Goal: Transaction & Acquisition: Purchase product/service

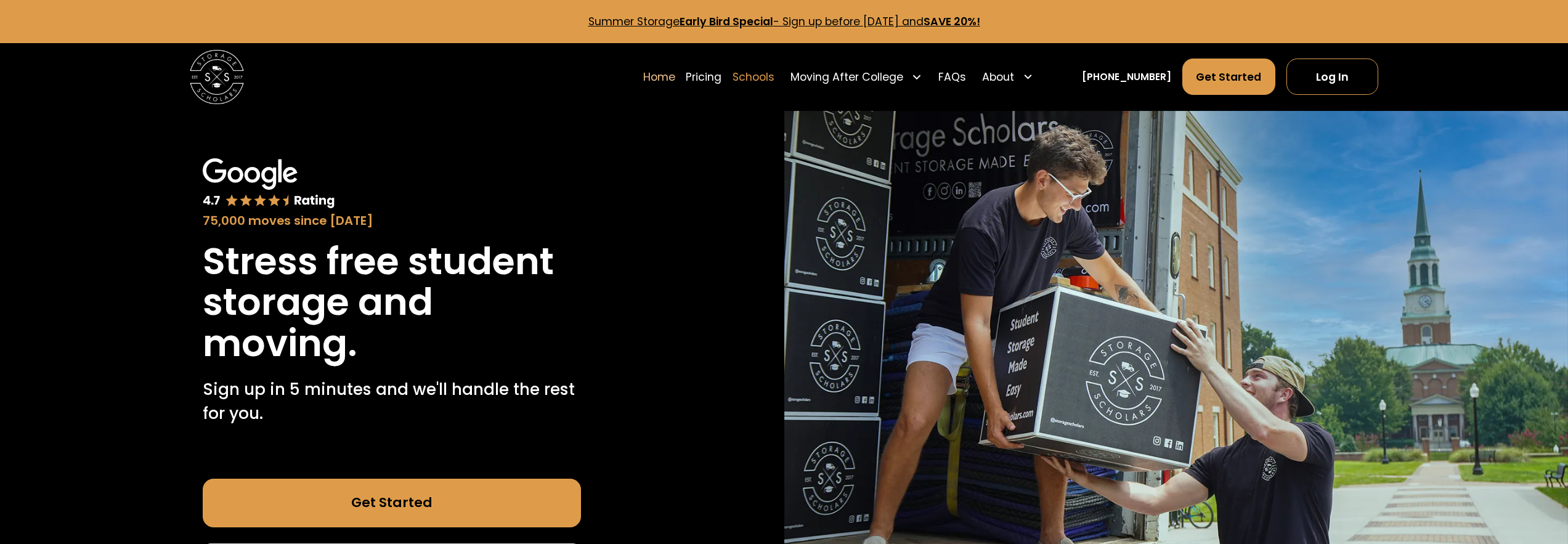
click at [769, 83] on link "Schools" at bounding box center [754, 77] width 42 height 38
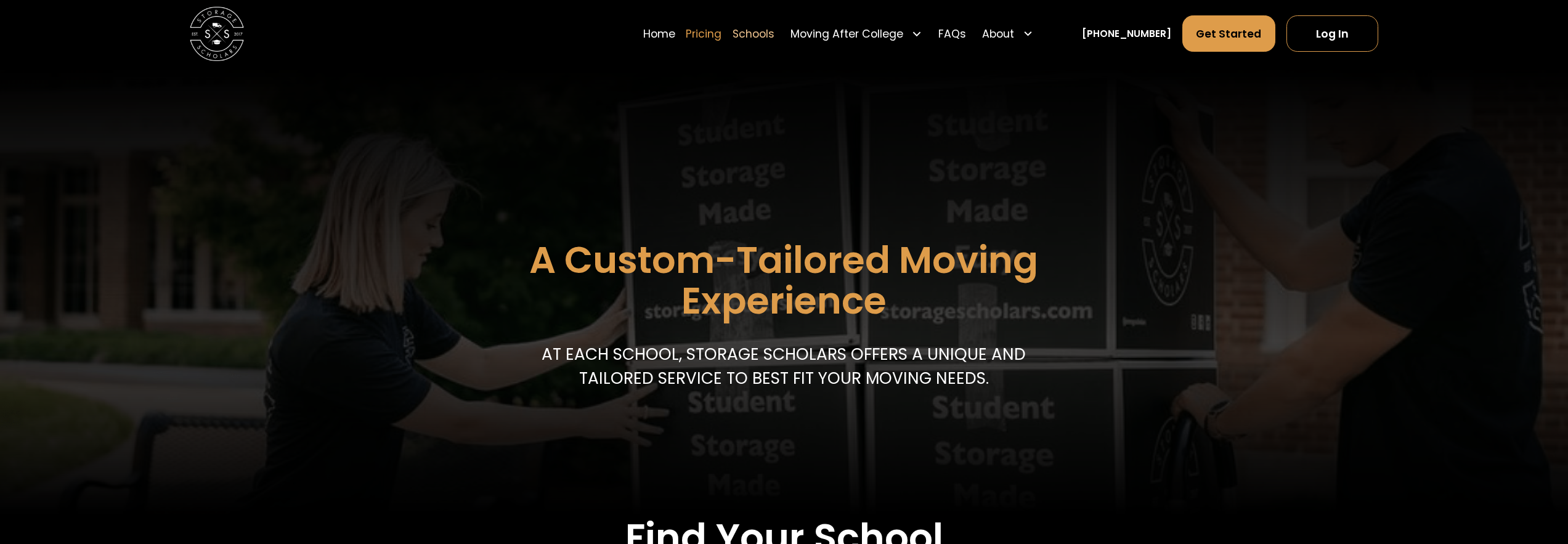
click at [722, 38] on link "Pricing" at bounding box center [704, 34] width 36 height 38
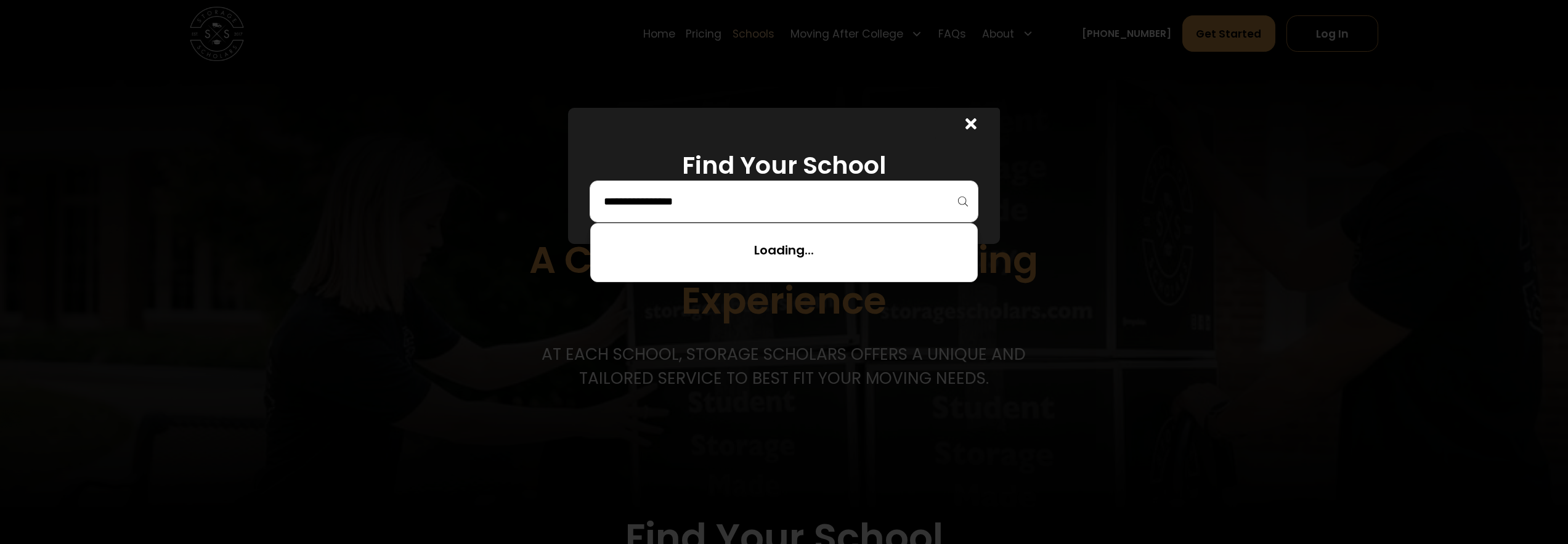
click at [838, 204] on input "search" at bounding box center [784, 202] width 363 height 21
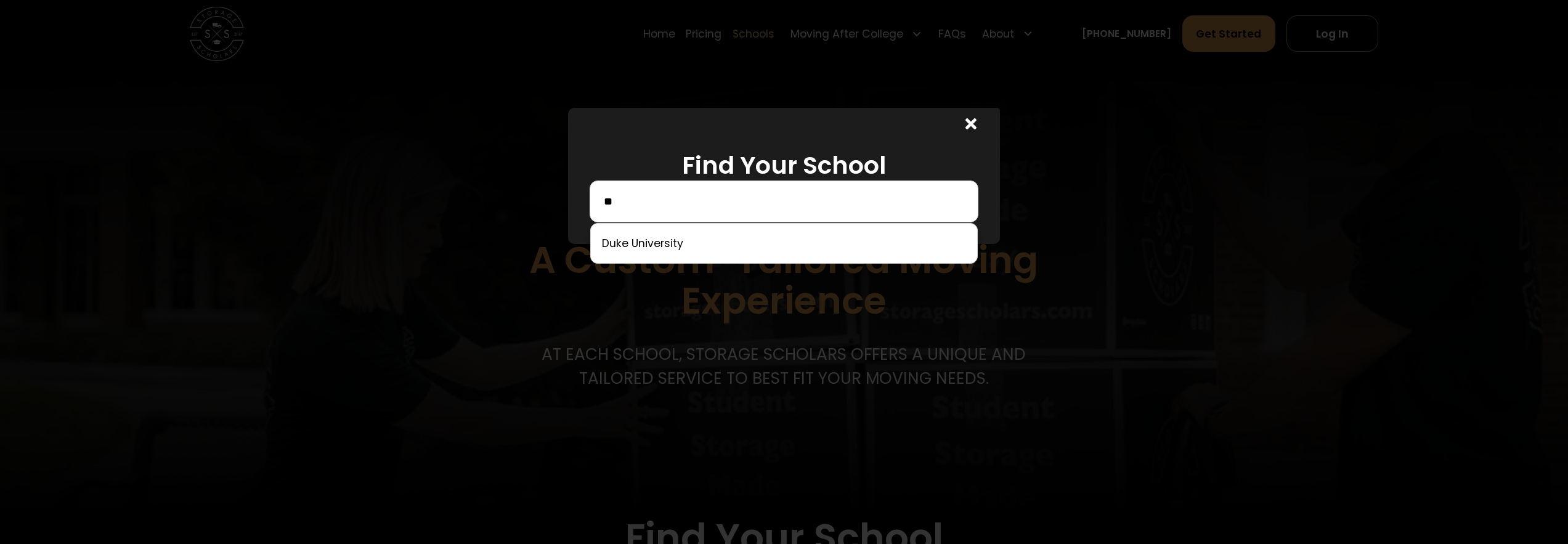
type input "*"
click at [731, 214] on div "****" at bounding box center [784, 201] width 388 height 42
click at [730, 210] on input "****" at bounding box center [784, 202] width 363 height 21
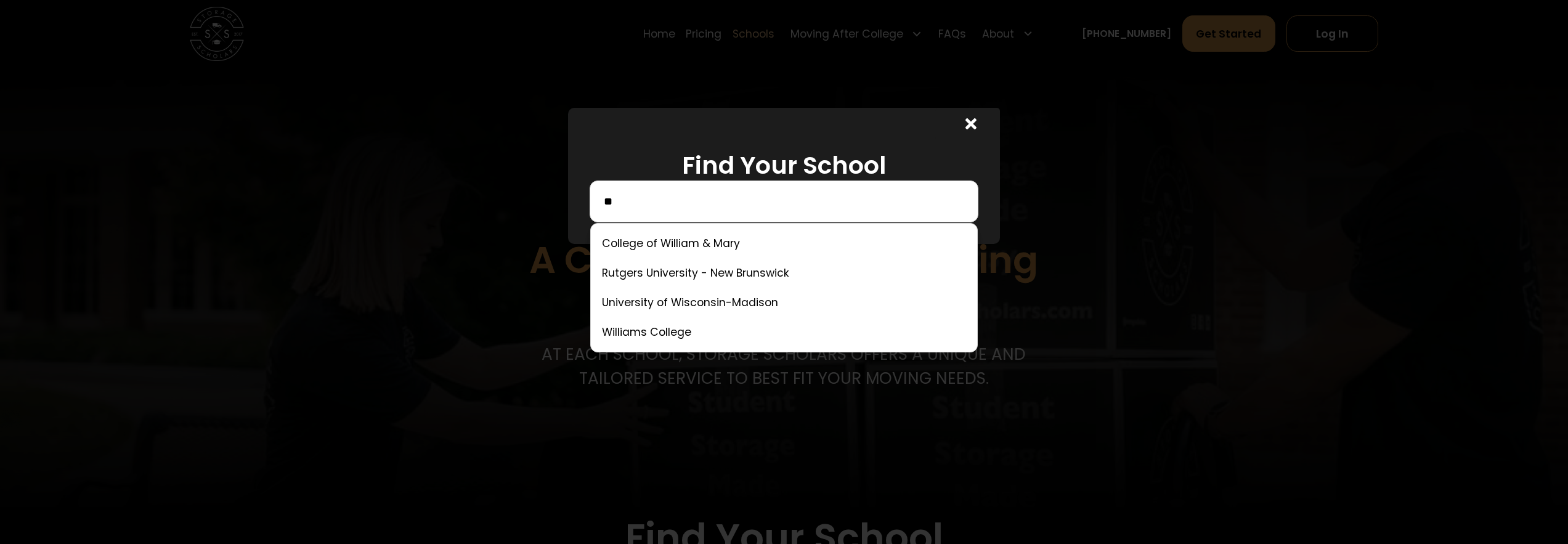
type input "*"
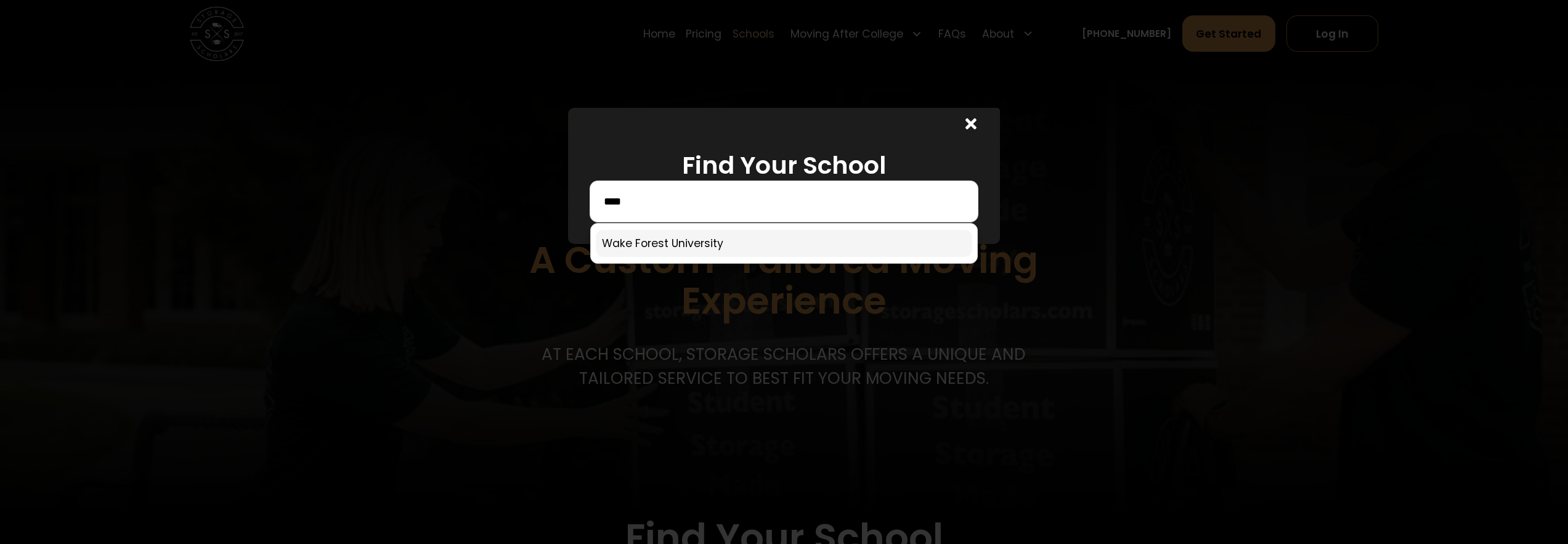
type input "****"
click at [628, 253] on link at bounding box center [784, 243] width 376 height 27
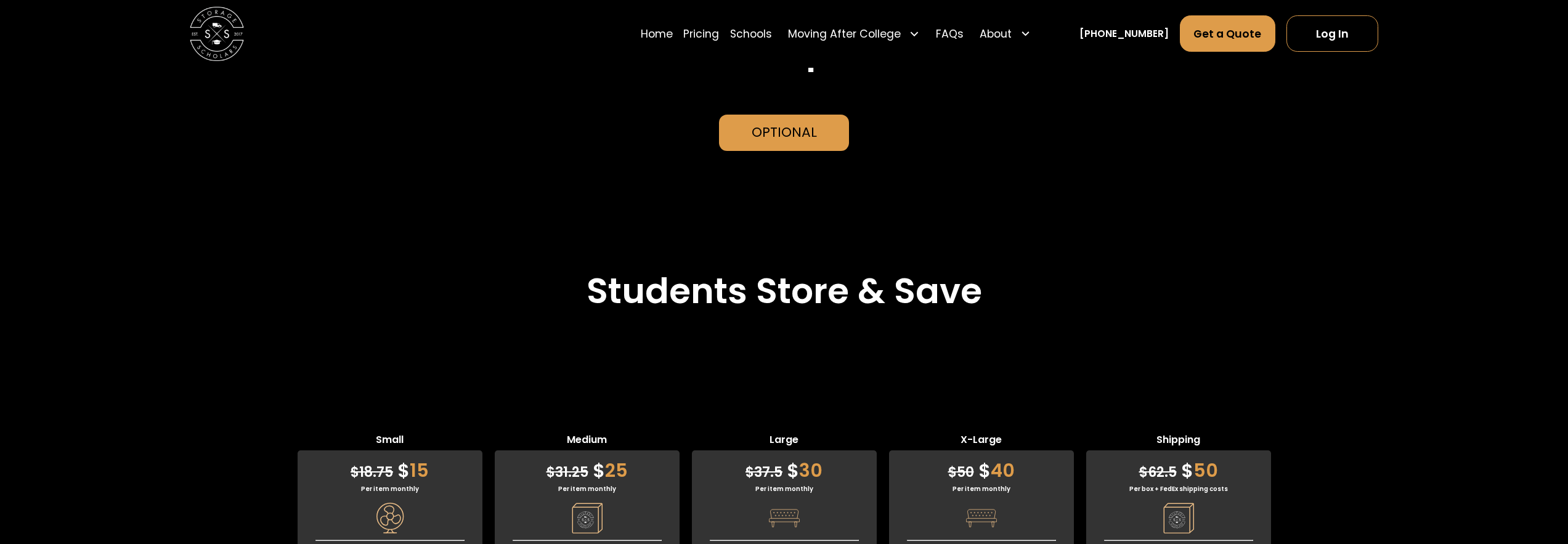
scroll to position [3232, 0]
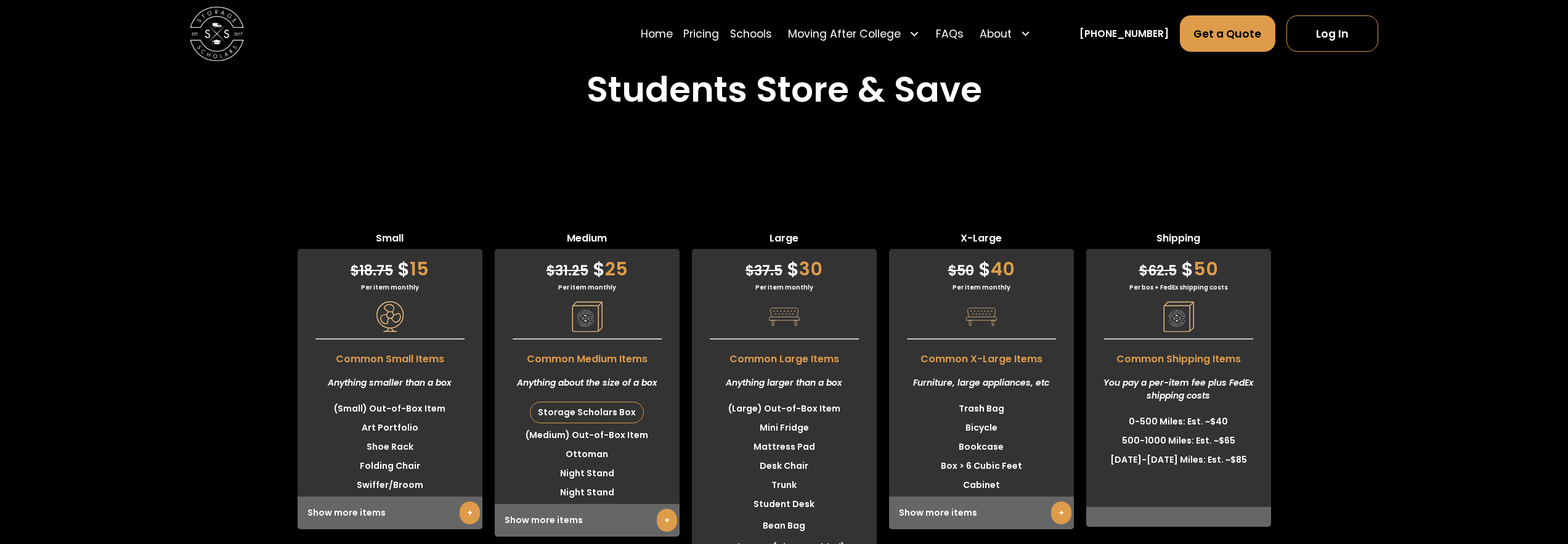
scroll to position [3440, 0]
click at [664, 508] on link "+" at bounding box center [667, 520] width 21 height 23
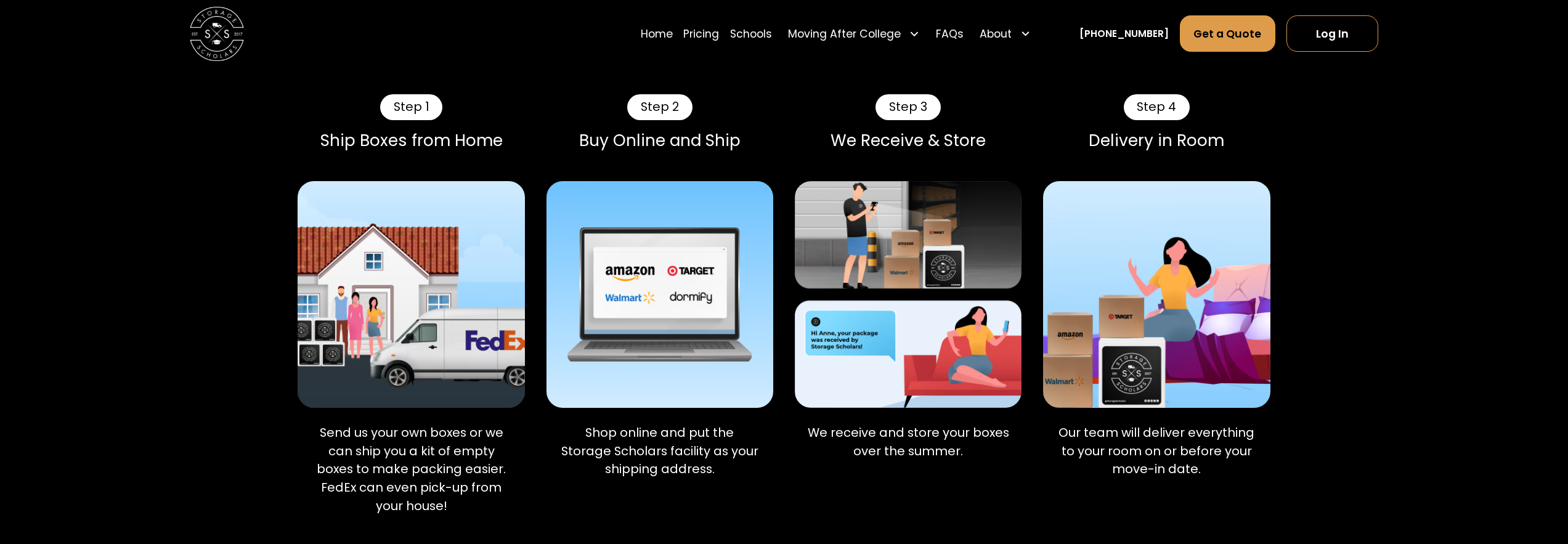
scroll to position [825, 0]
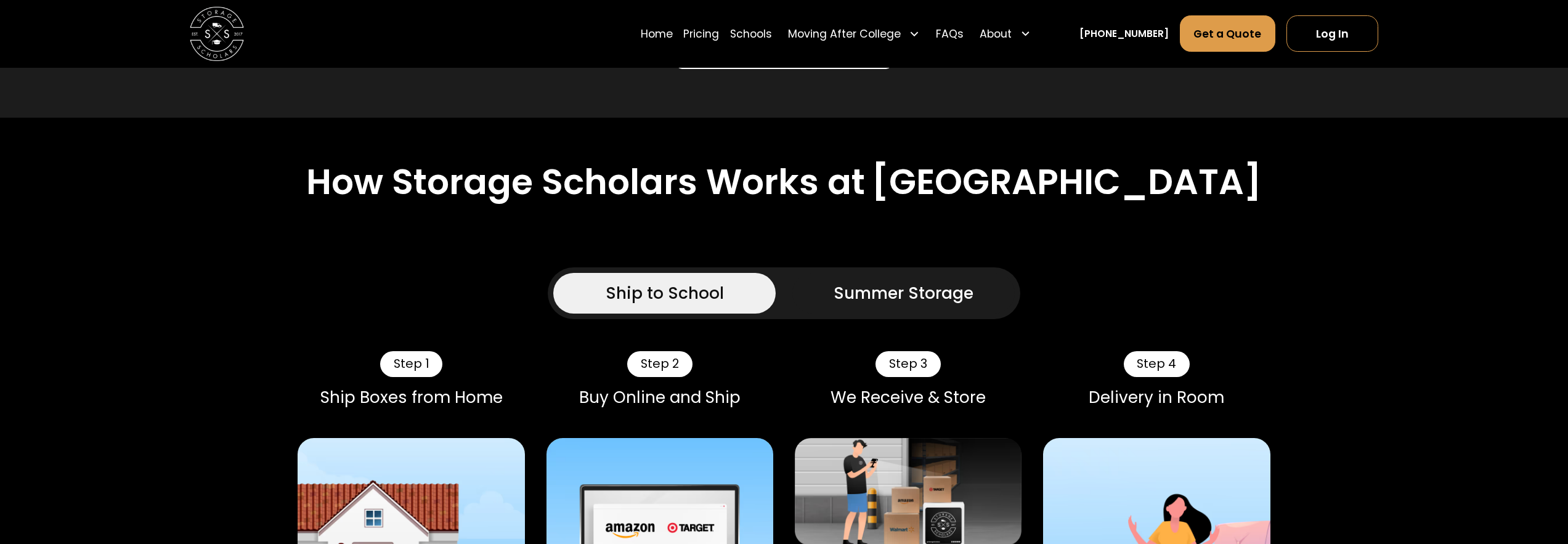
click at [864, 300] on div "Summer Storage" at bounding box center [903, 293] width 140 height 24
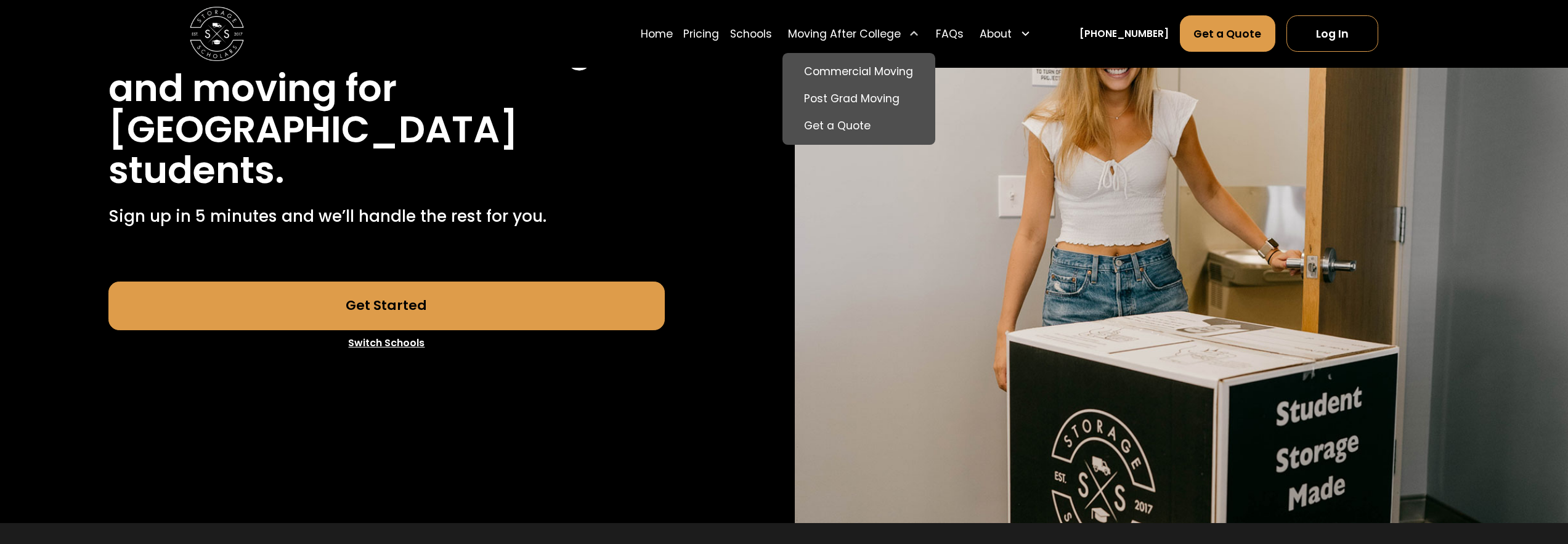
scroll to position [0, 0]
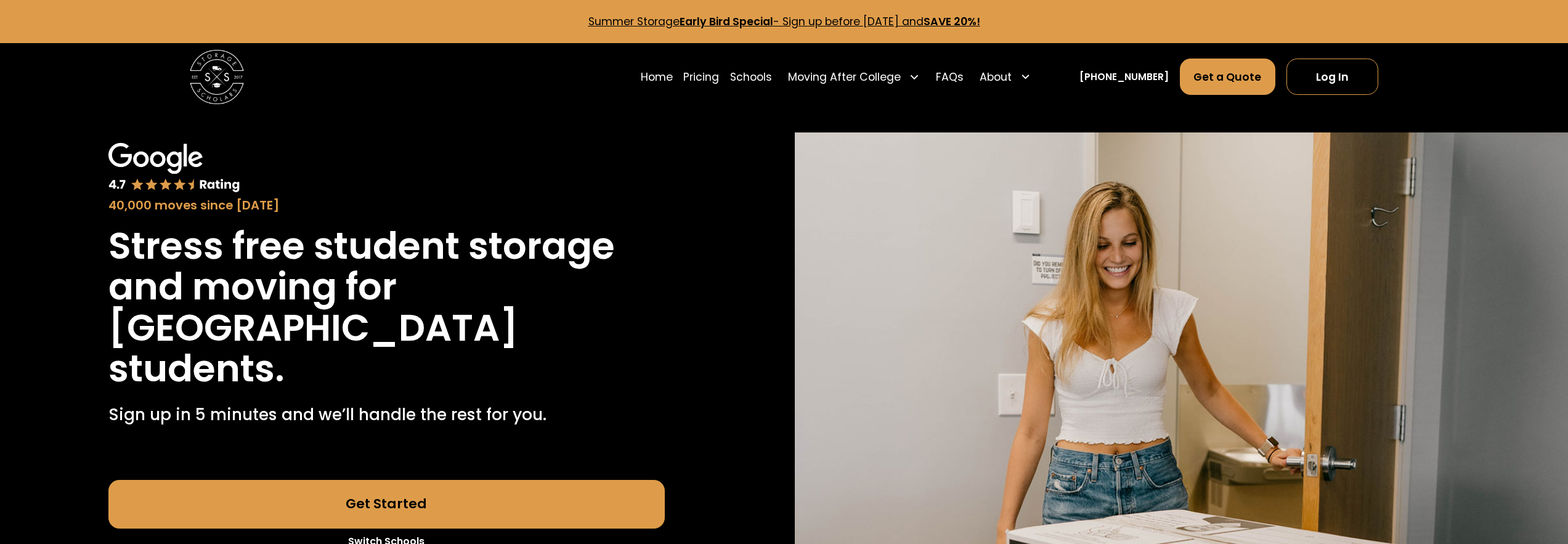
click at [1133, 82] on link "[PHONE_NUMBER]" at bounding box center [1123, 76] width 89 height 14
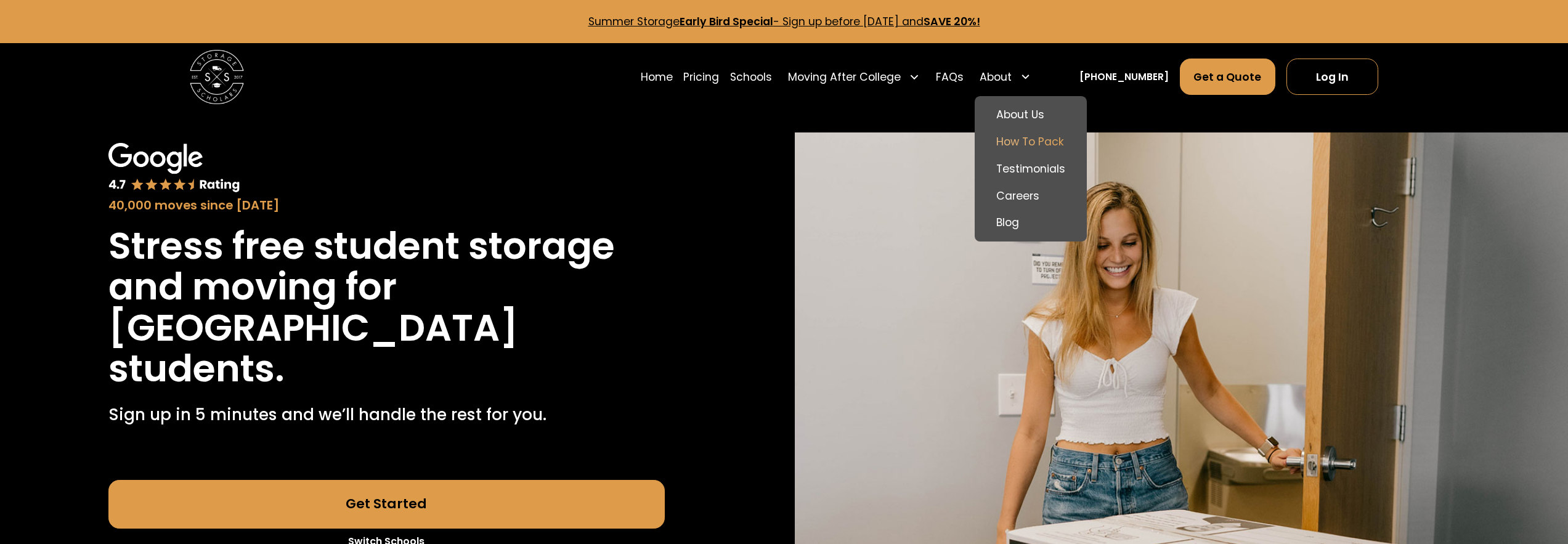
click at [1042, 147] on link "How To Pack" at bounding box center [1030, 142] width 101 height 27
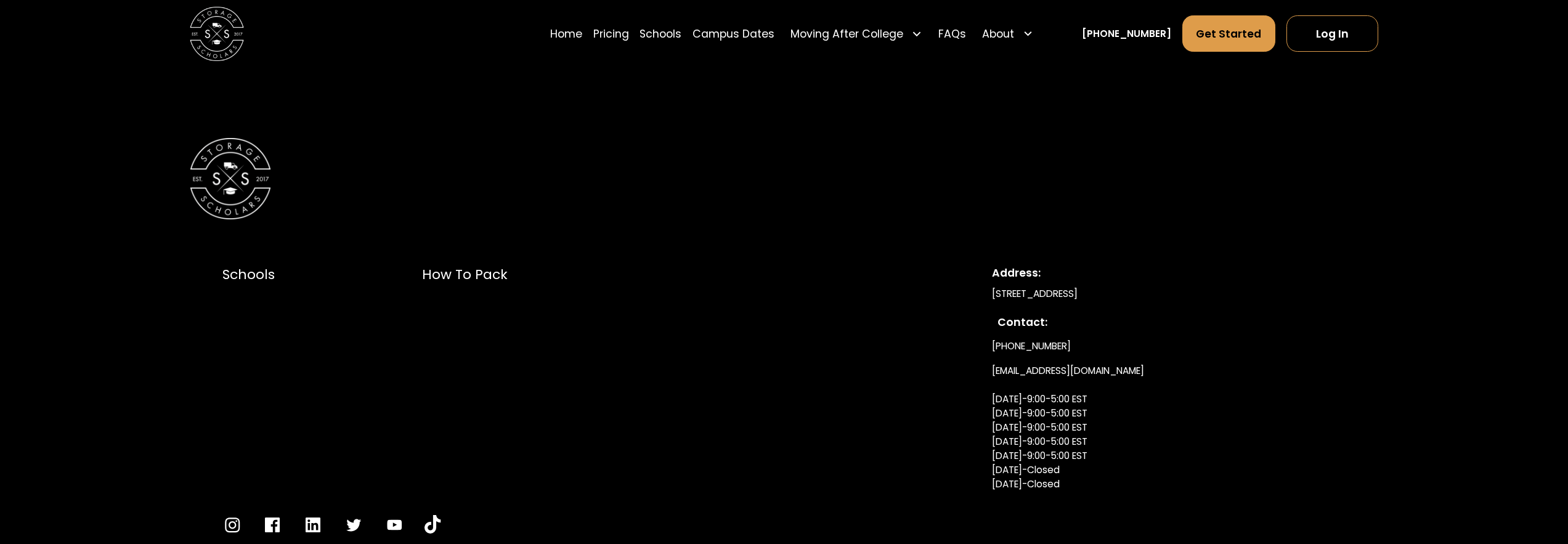
scroll to position [4366, 0]
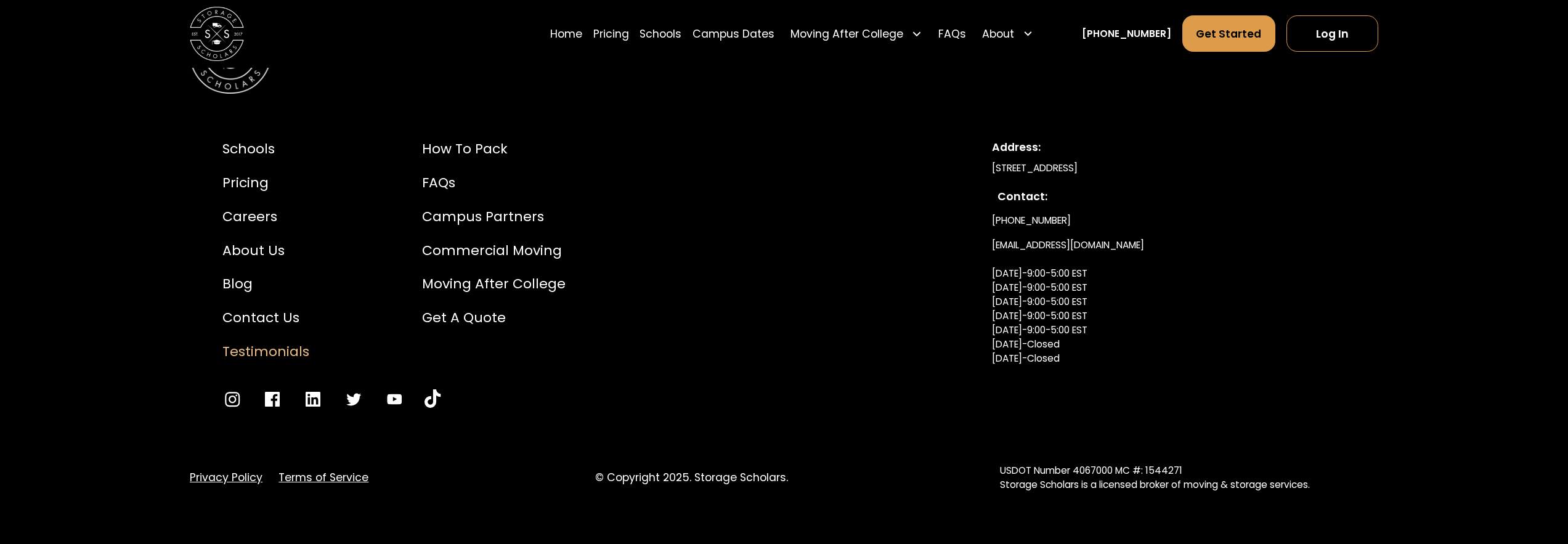
click at [256, 349] on div "Testimonials" at bounding box center [266, 352] width 87 height 21
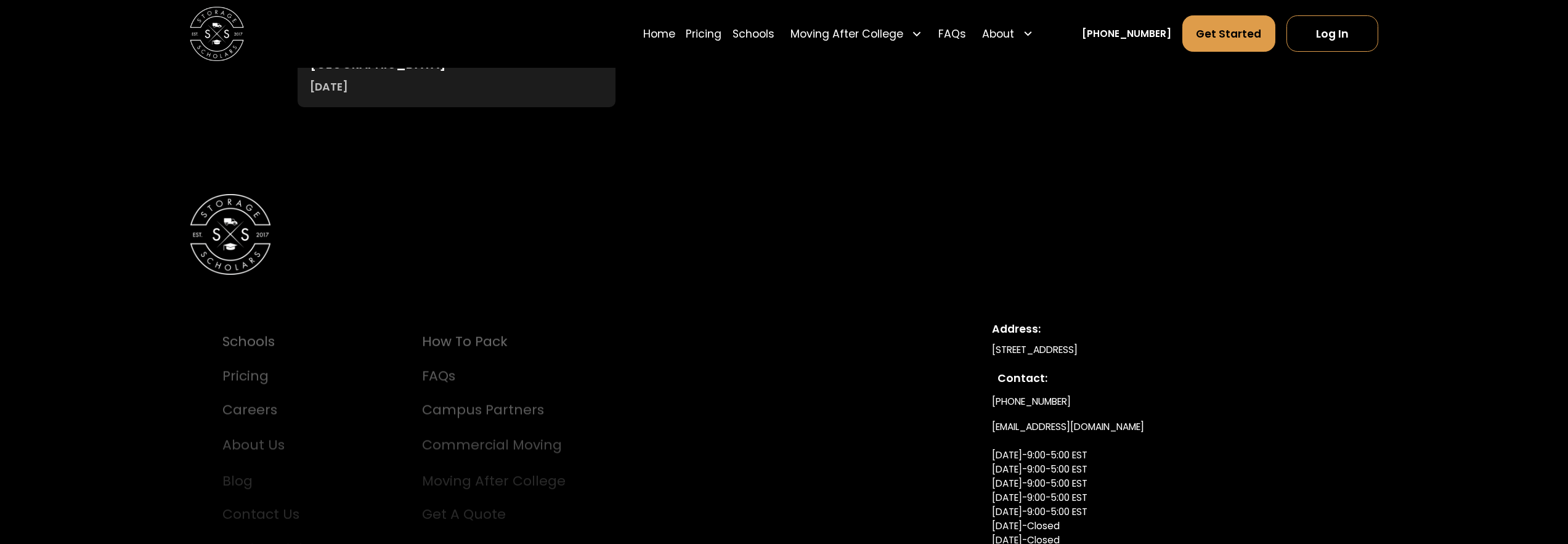
scroll to position [6648, 0]
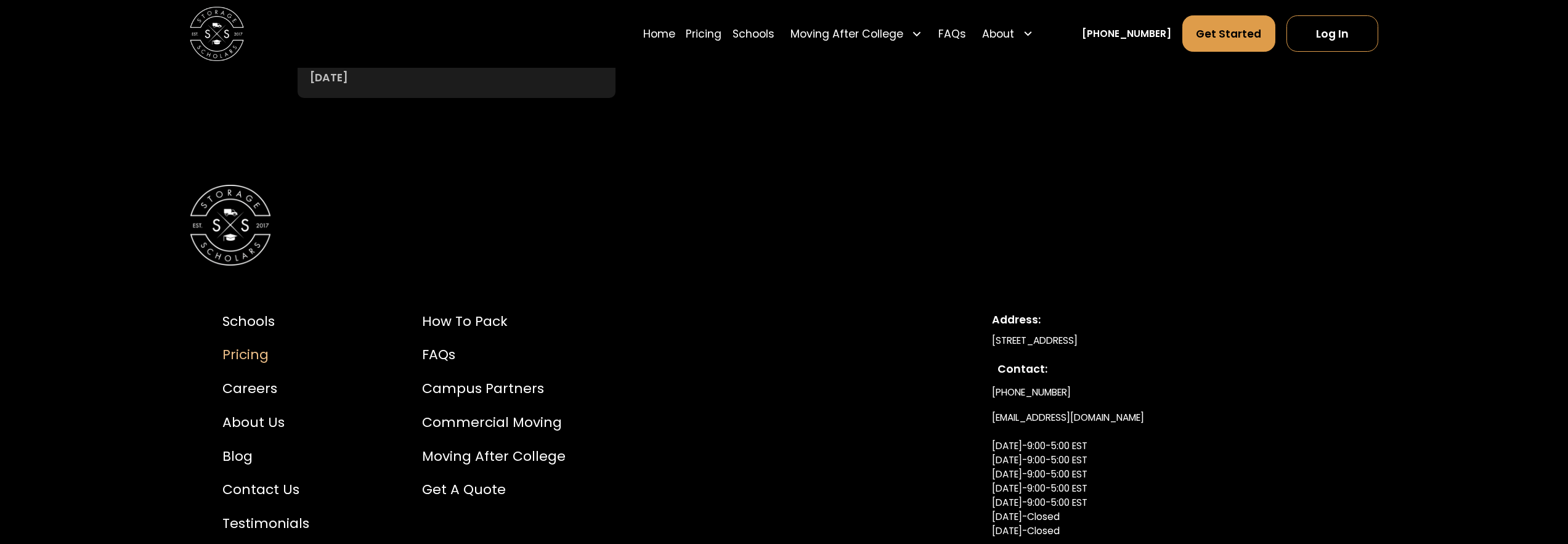
click at [250, 345] on div "Pricing" at bounding box center [266, 355] width 87 height 21
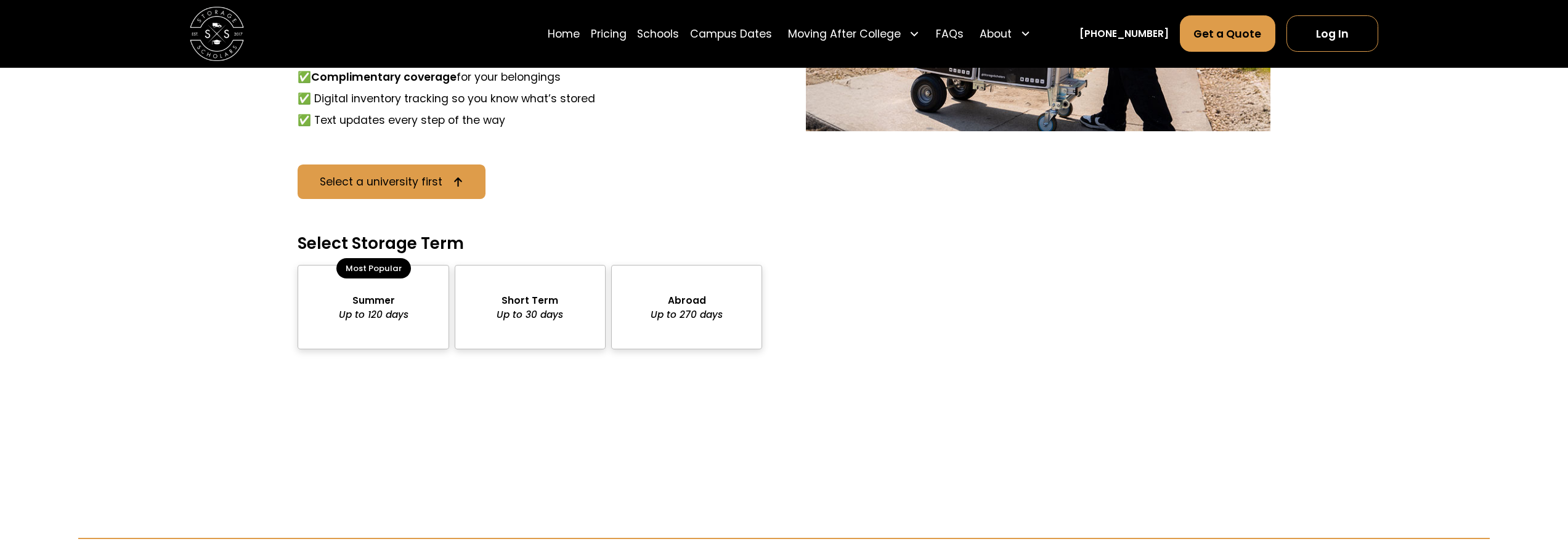
scroll to position [1188, 0]
click at [383, 302] on div "package-pricing" at bounding box center [373, 308] width 151 height 84
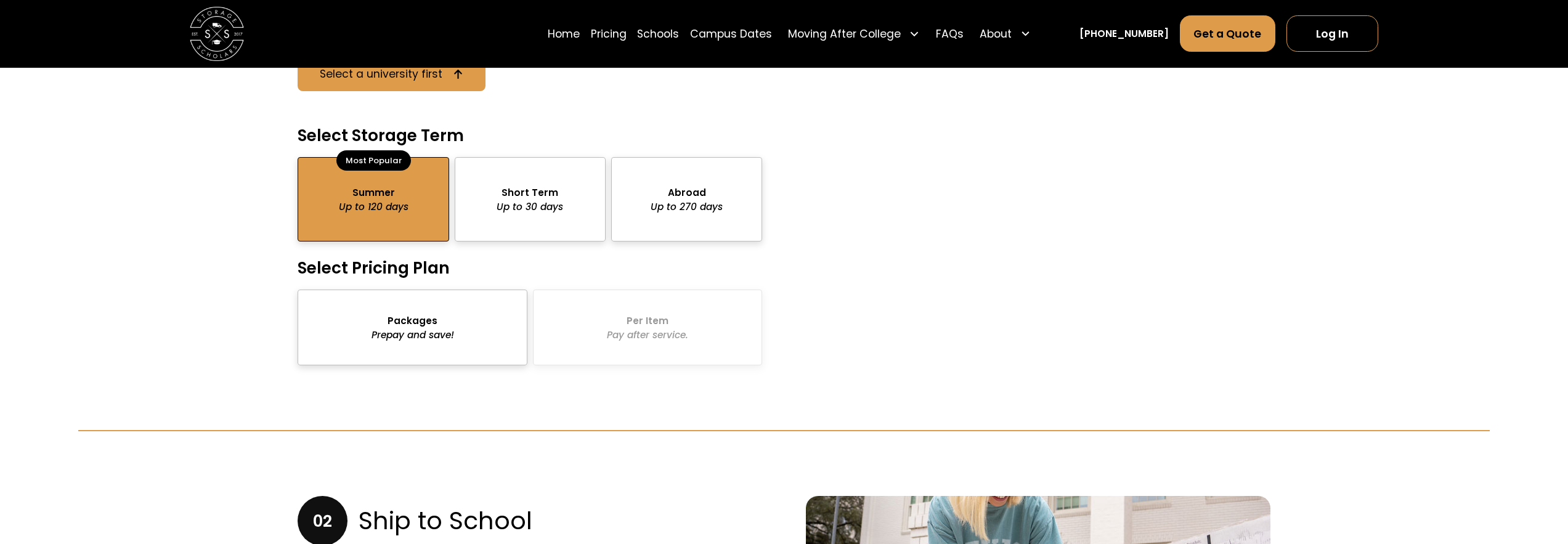
scroll to position [1313, 0]
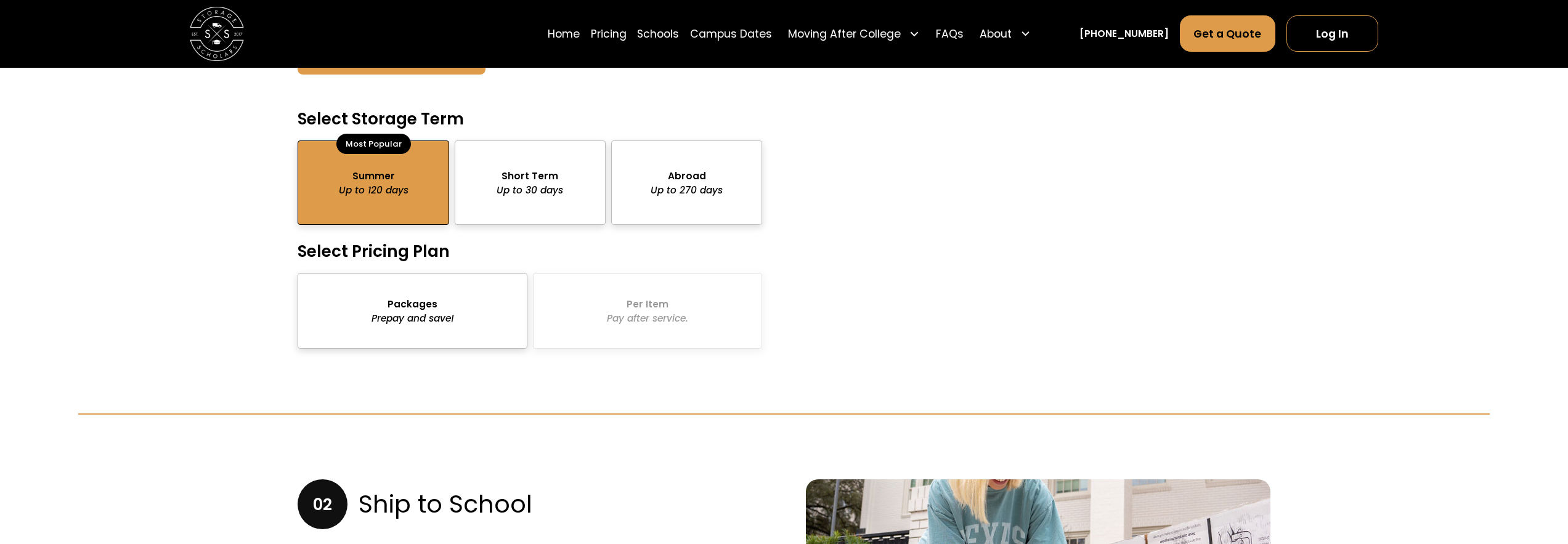
click at [448, 308] on div "package-pricing" at bounding box center [412, 310] width 230 height 76
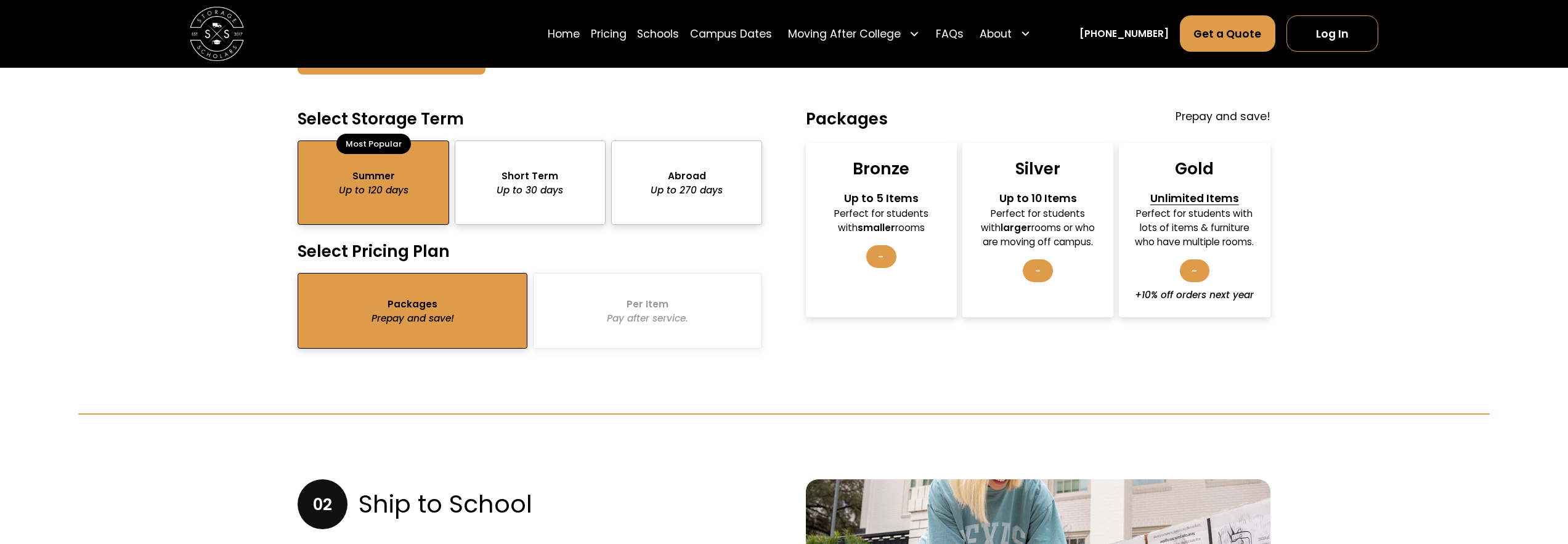
scroll to position [1315, 0]
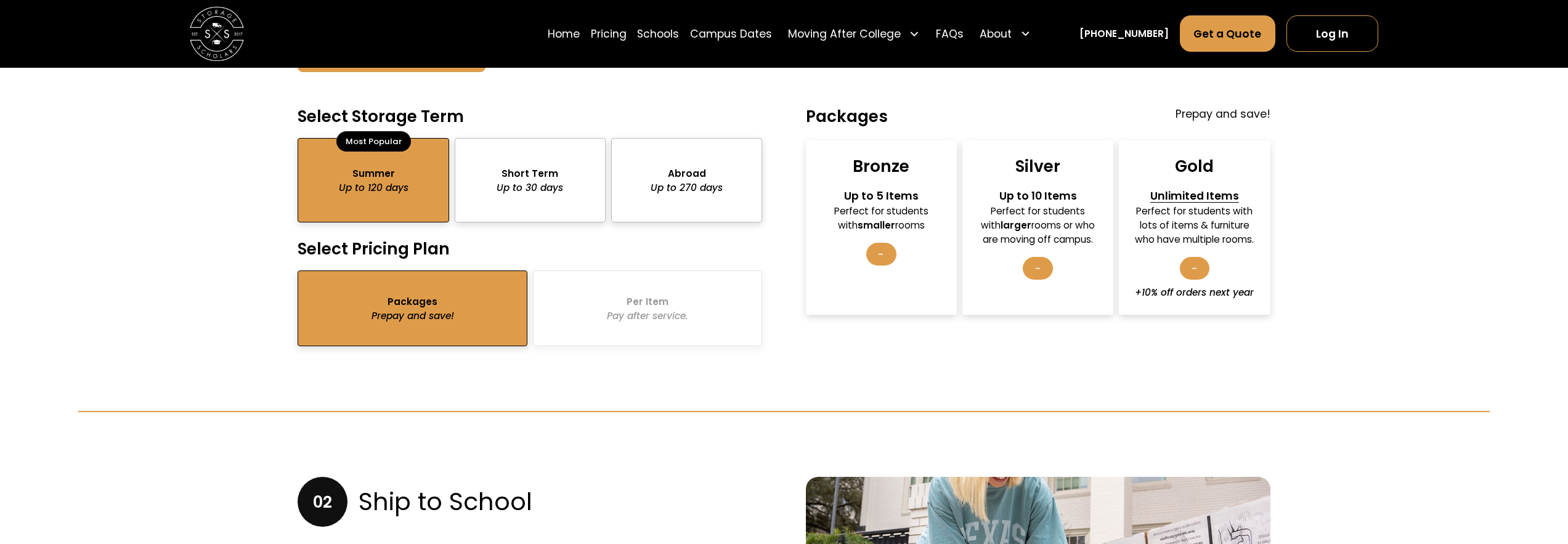
click at [892, 233] on div "Perfect for students with smaller rooms" at bounding box center [881, 218] width 128 height 28
click at [892, 259] on div "-" at bounding box center [881, 254] width 30 height 23
click at [1033, 273] on div "-" at bounding box center [1038, 268] width 30 height 23
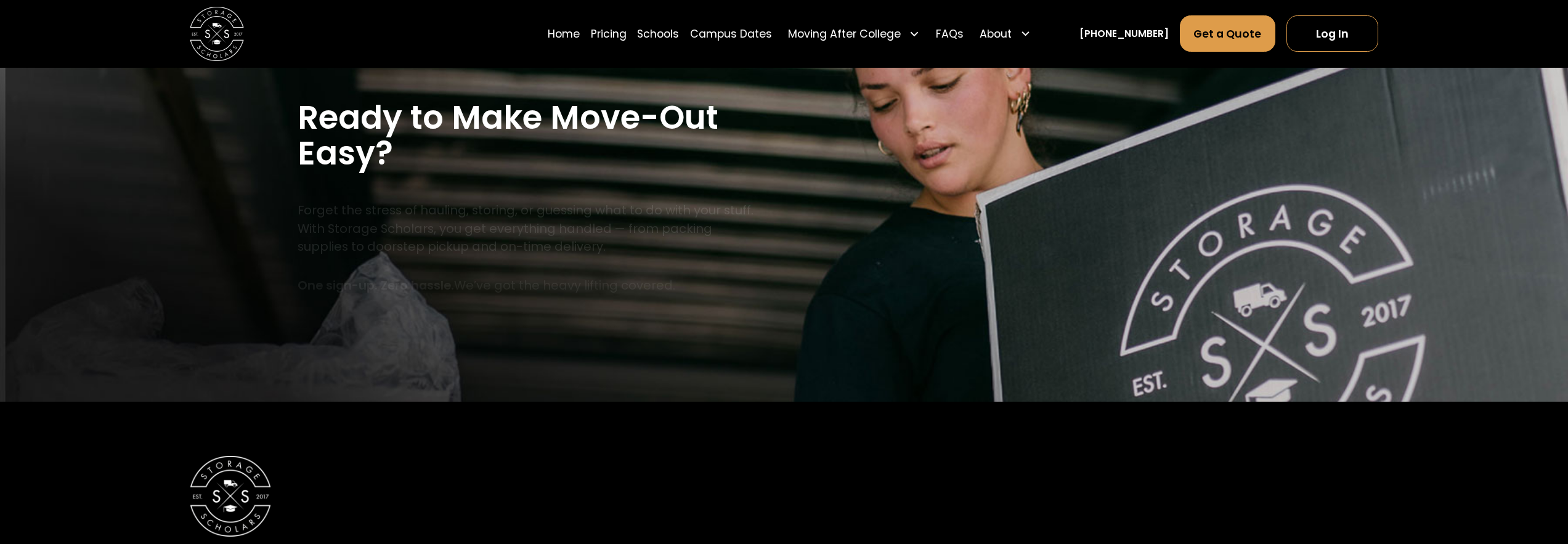
scroll to position [3126, 0]
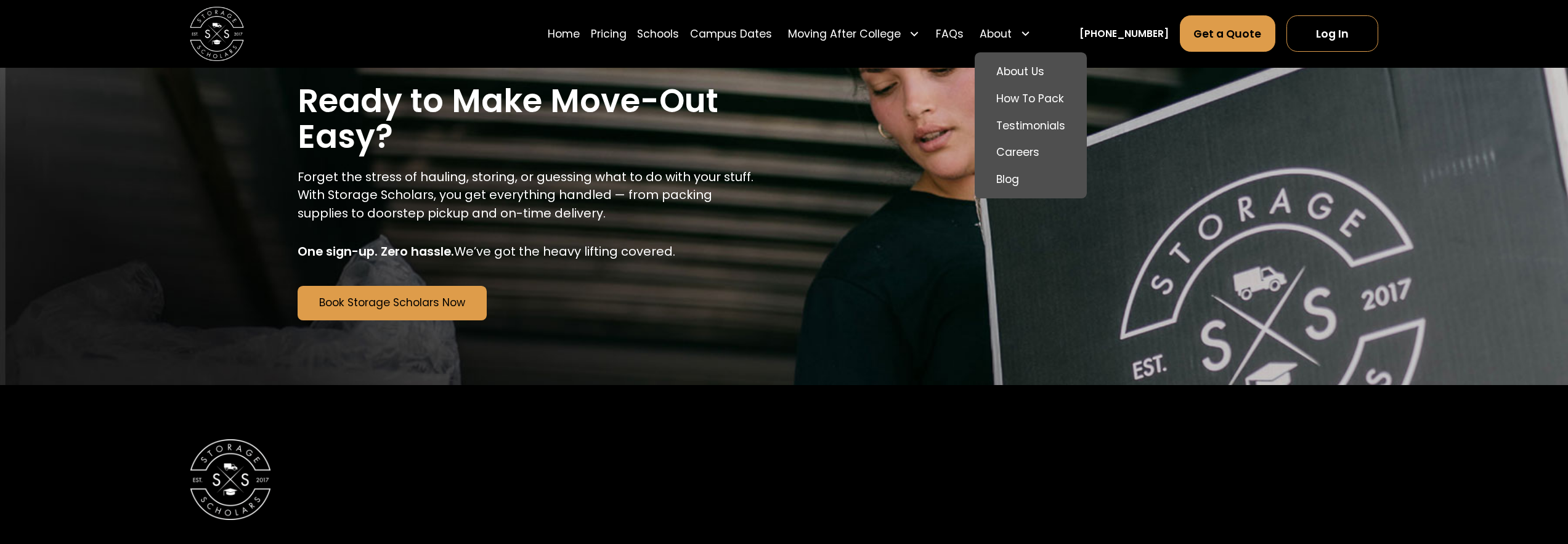
click at [1009, 31] on div "About" at bounding box center [996, 34] width 32 height 16
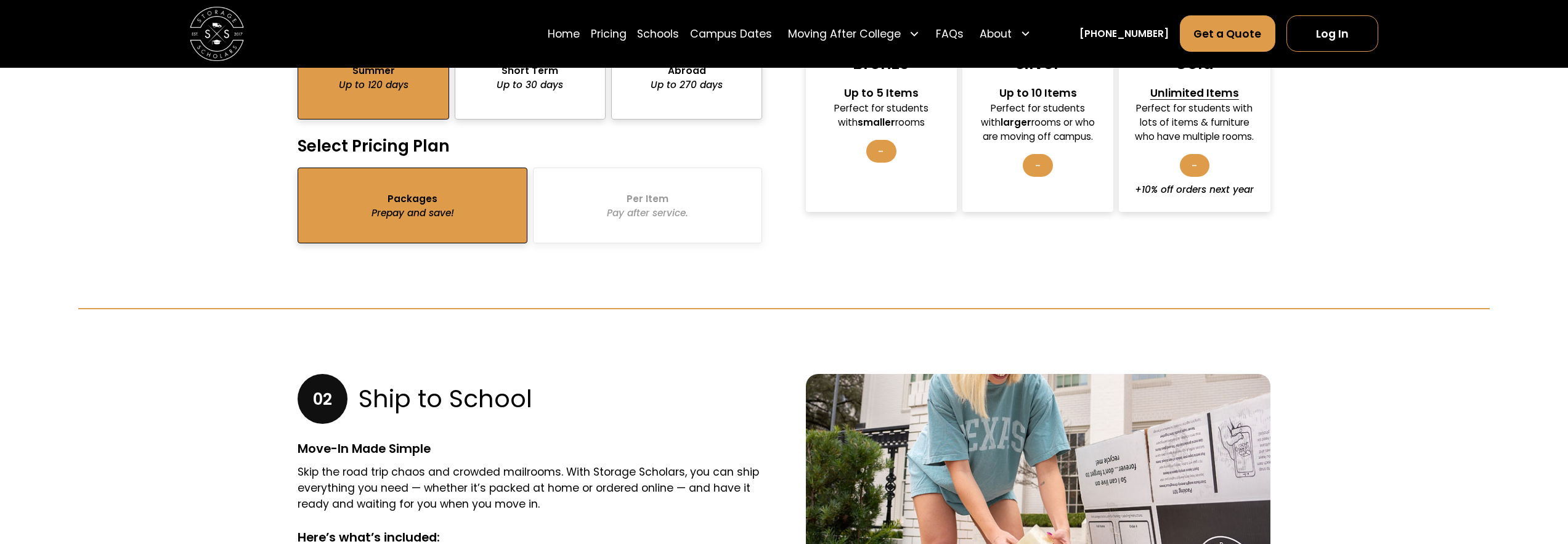
scroll to position [1498, 0]
